Goal: Find specific page/section: Find specific page/section

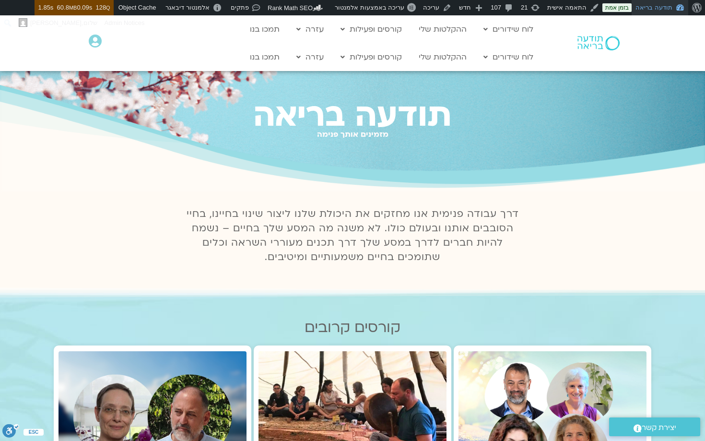
click at [651, 1] on link "תודעה בריאה" at bounding box center [659, 7] width 57 height 15
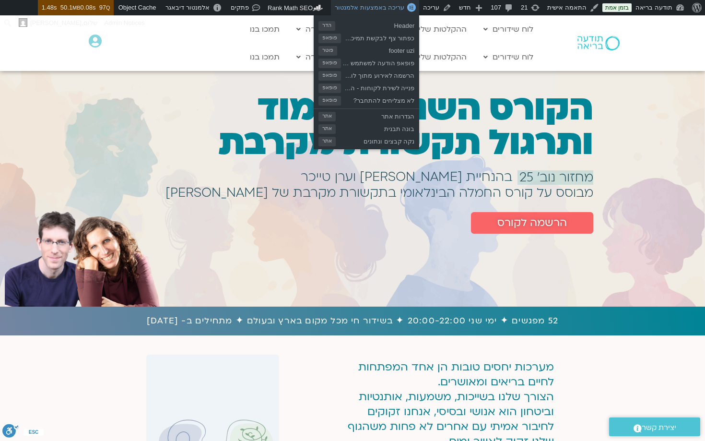
click at [391, 8] on span "עריכה באמצעות אלמנטור" at bounding box center [370, 7] width 70 height 7
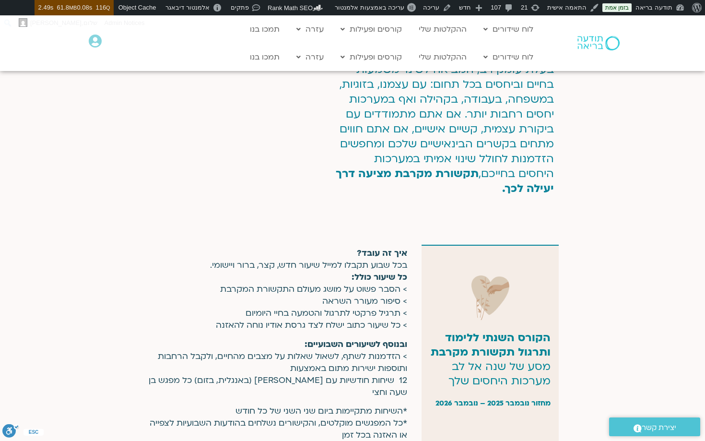
scroll to position [322, 0]
